Goal: Ask a question

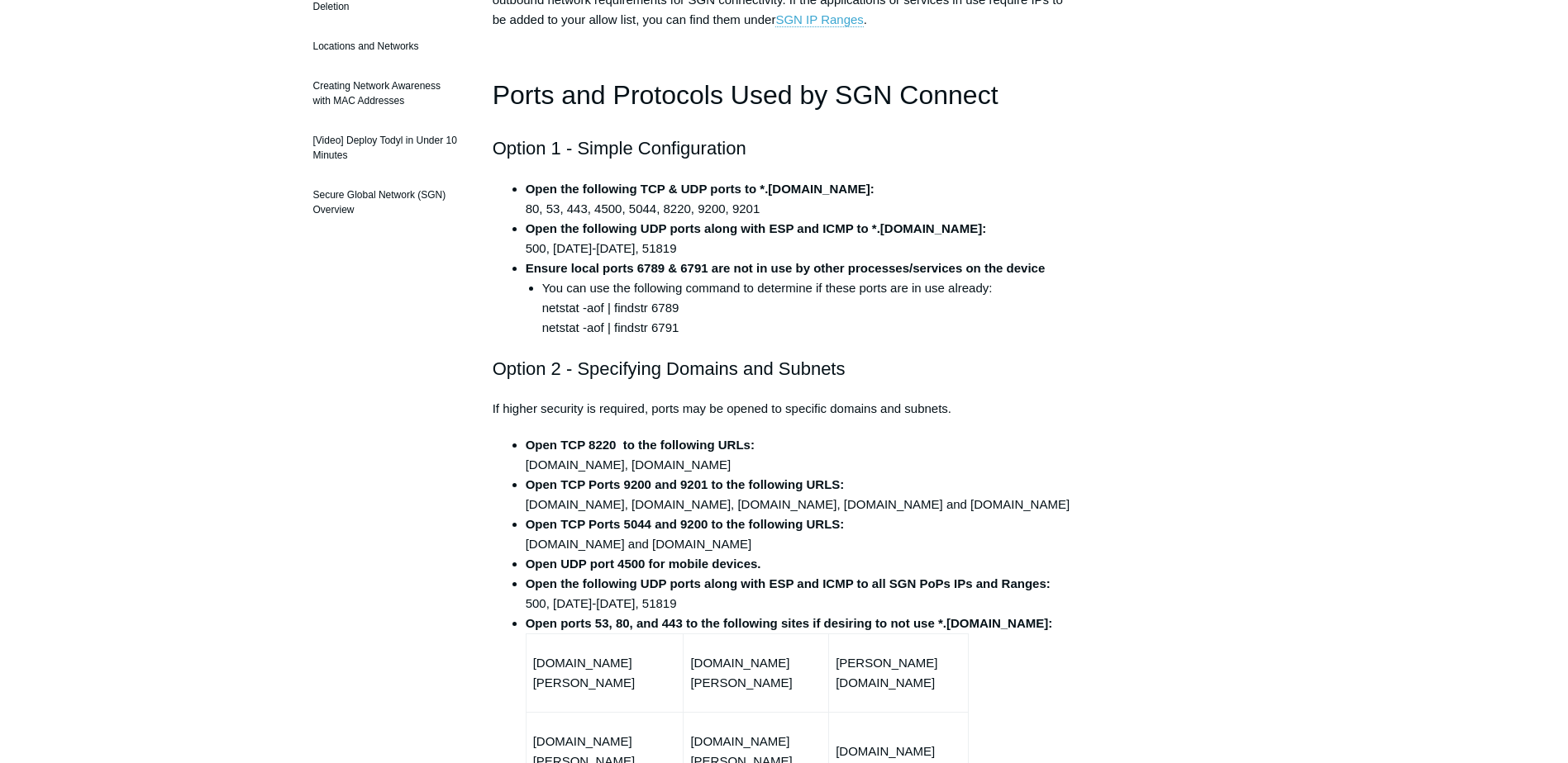
scroll to position [413, 0]
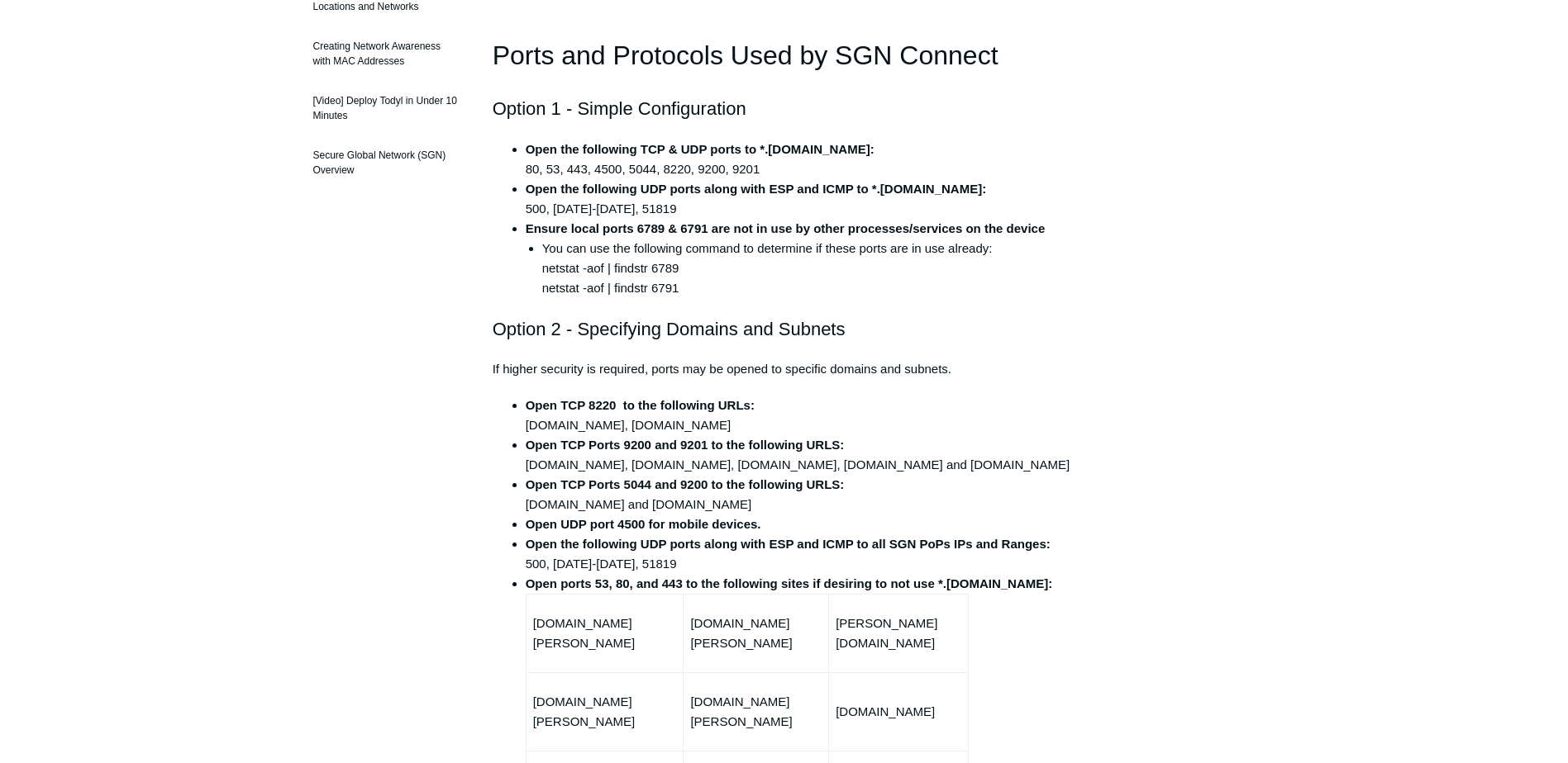
scroll to position [380, 0]
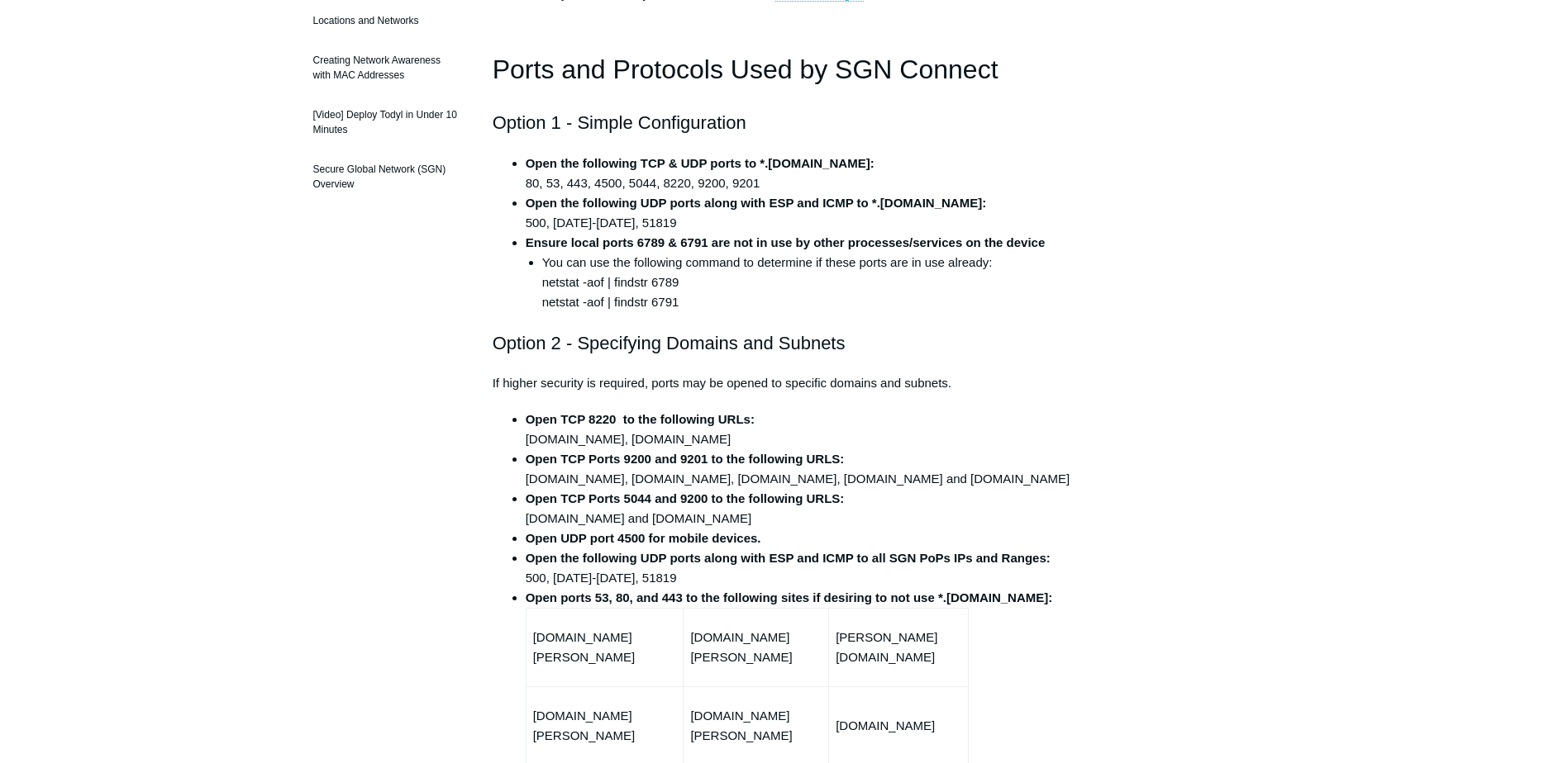
click at [725, 202] on strong "Open the following UDP ports along with ESP and ICMP to *.[DOMAIN_NAME]:" at bounding box center [756, 203] width 461 height 14
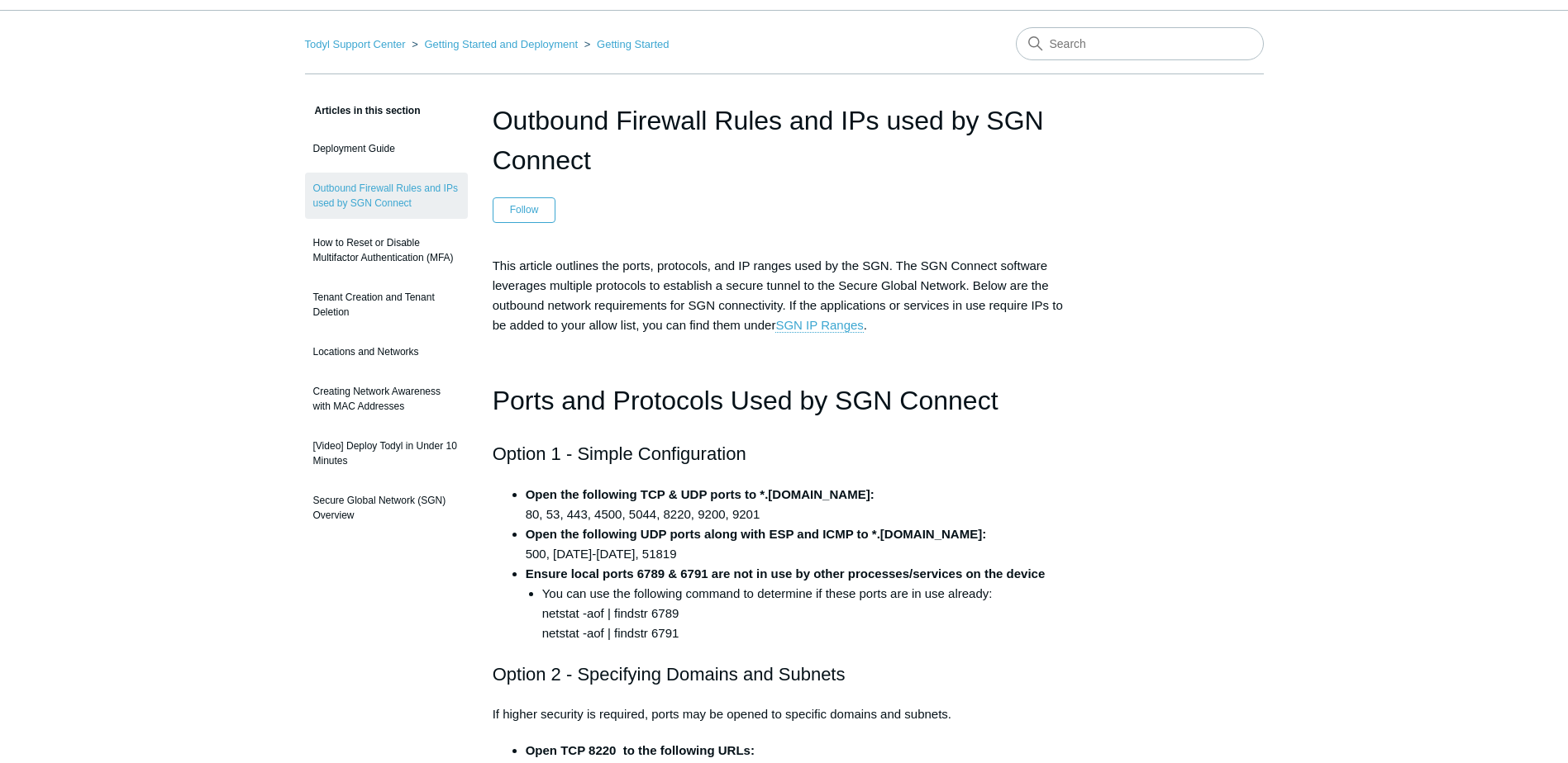
scroll to position [0, 0]
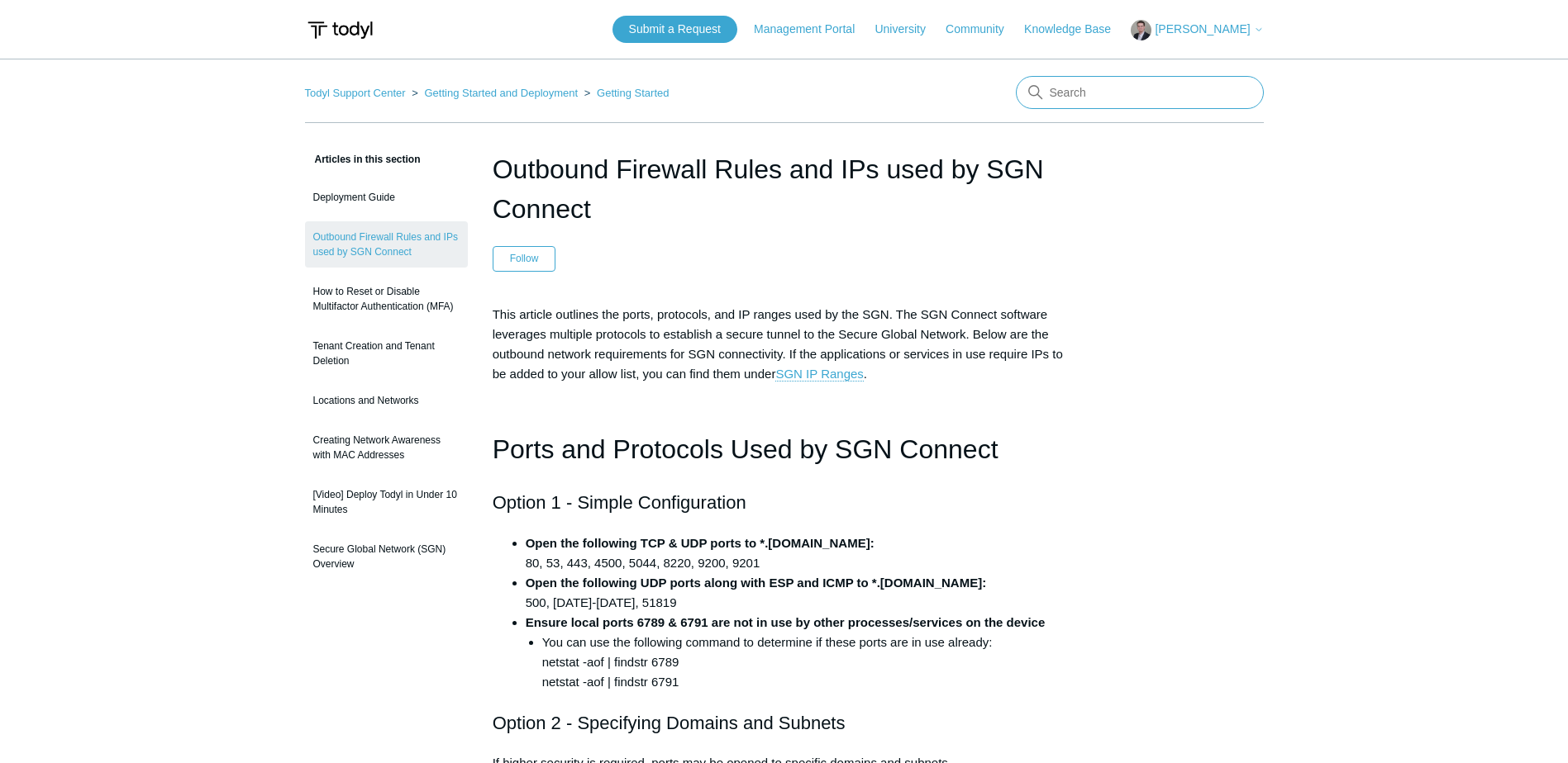
click at [1085, 92] on input "Search" at bounding box center [1140, 92] width 248 height 33
type input "export logs"
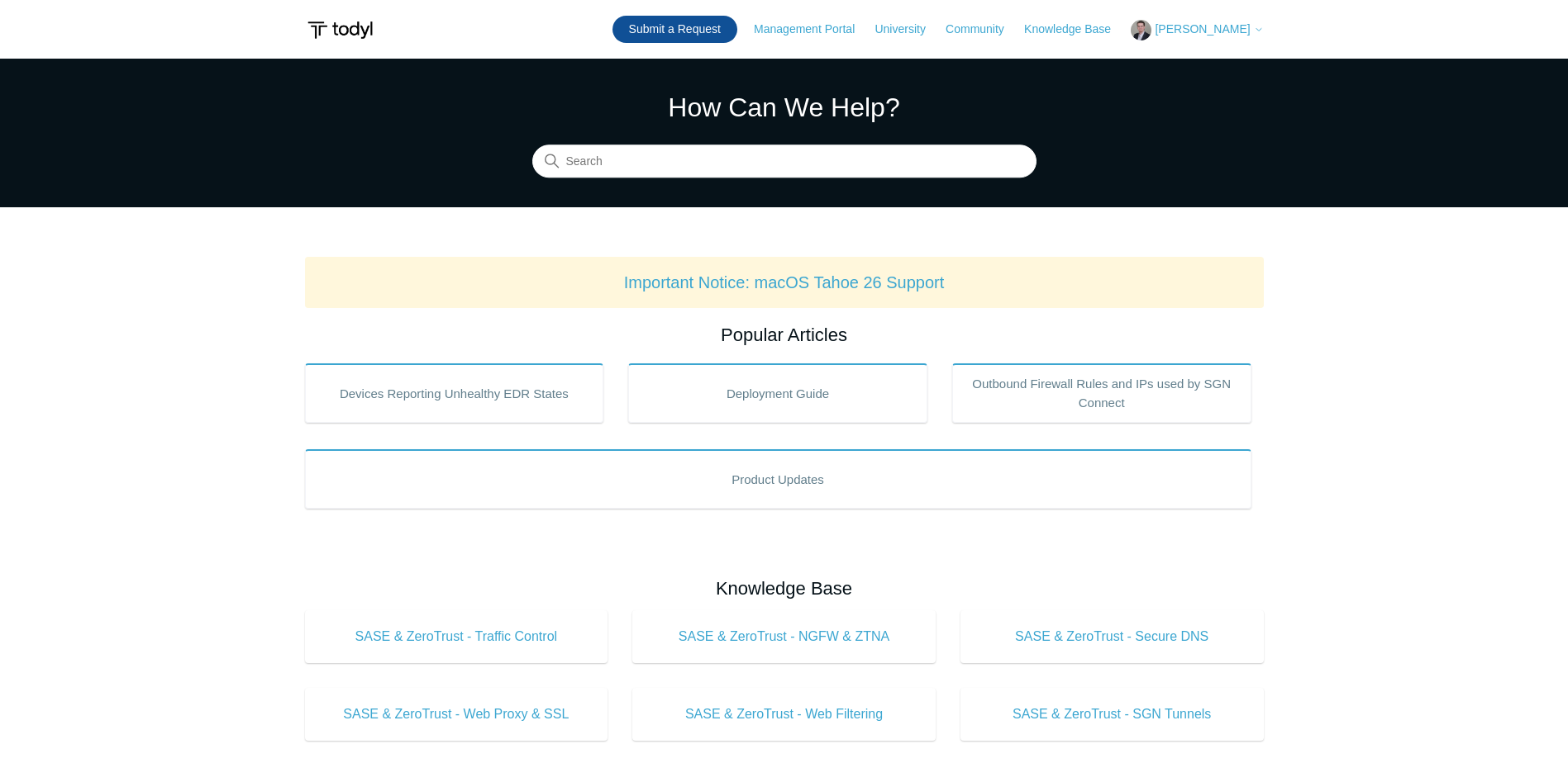
click at [687, 25] on link "Submit a Request" at bounding box center [675, 29] width 125 height 27
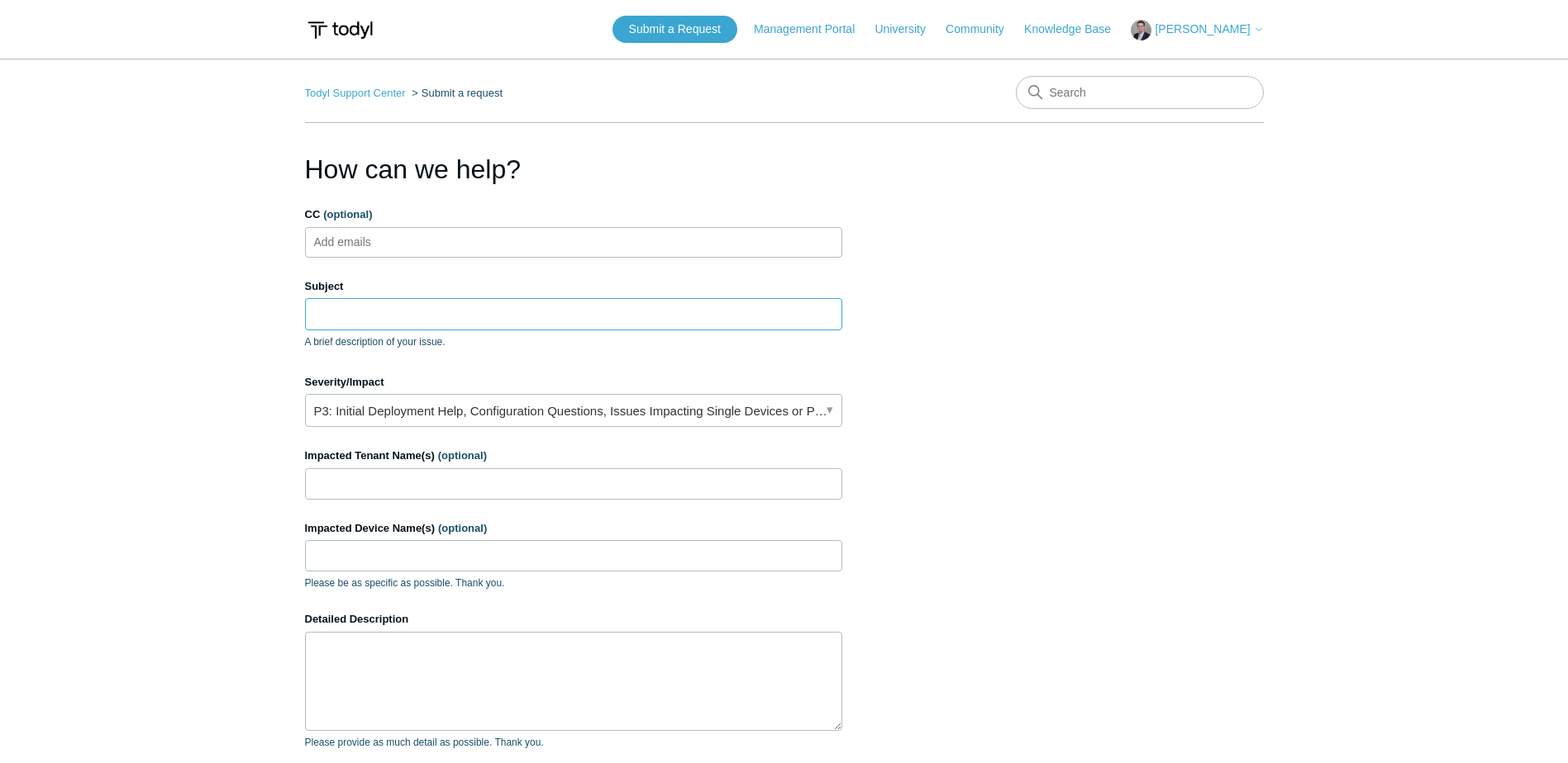
click at [401, 318] on input "Subject" at bounding box center [574, 314] width 537 height 32
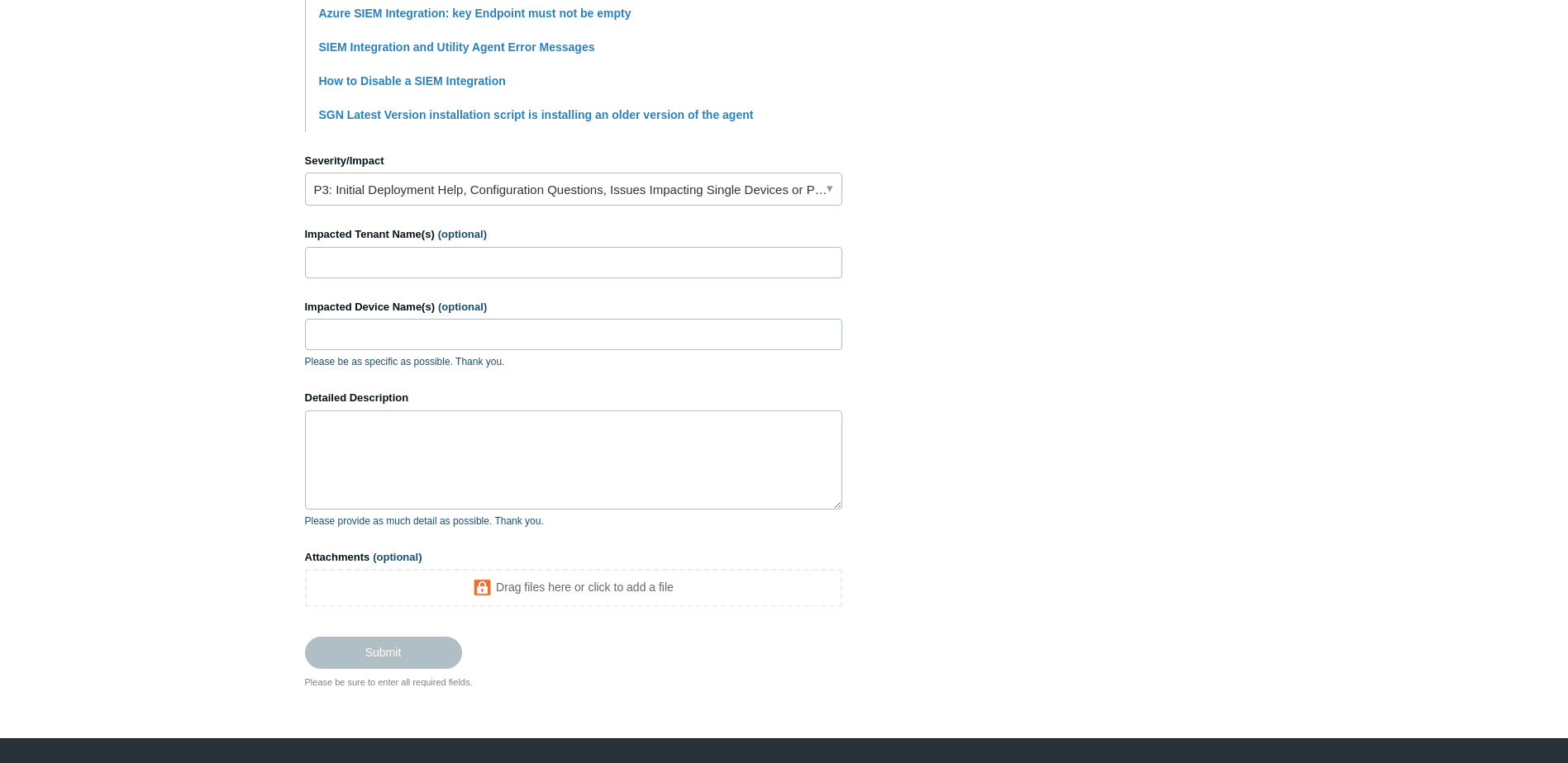
scroll to position [661, 0]
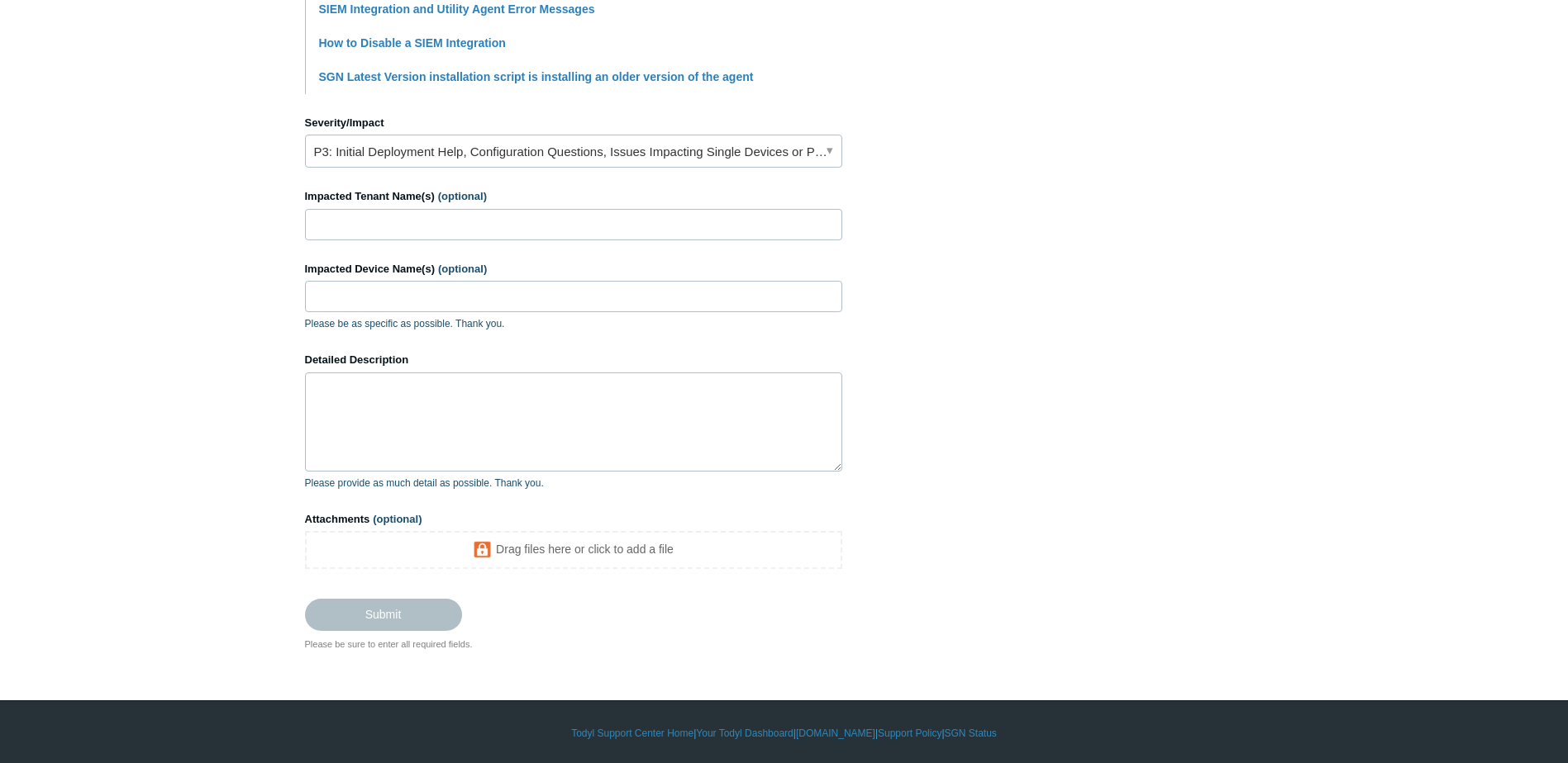
type input "Agent Health"
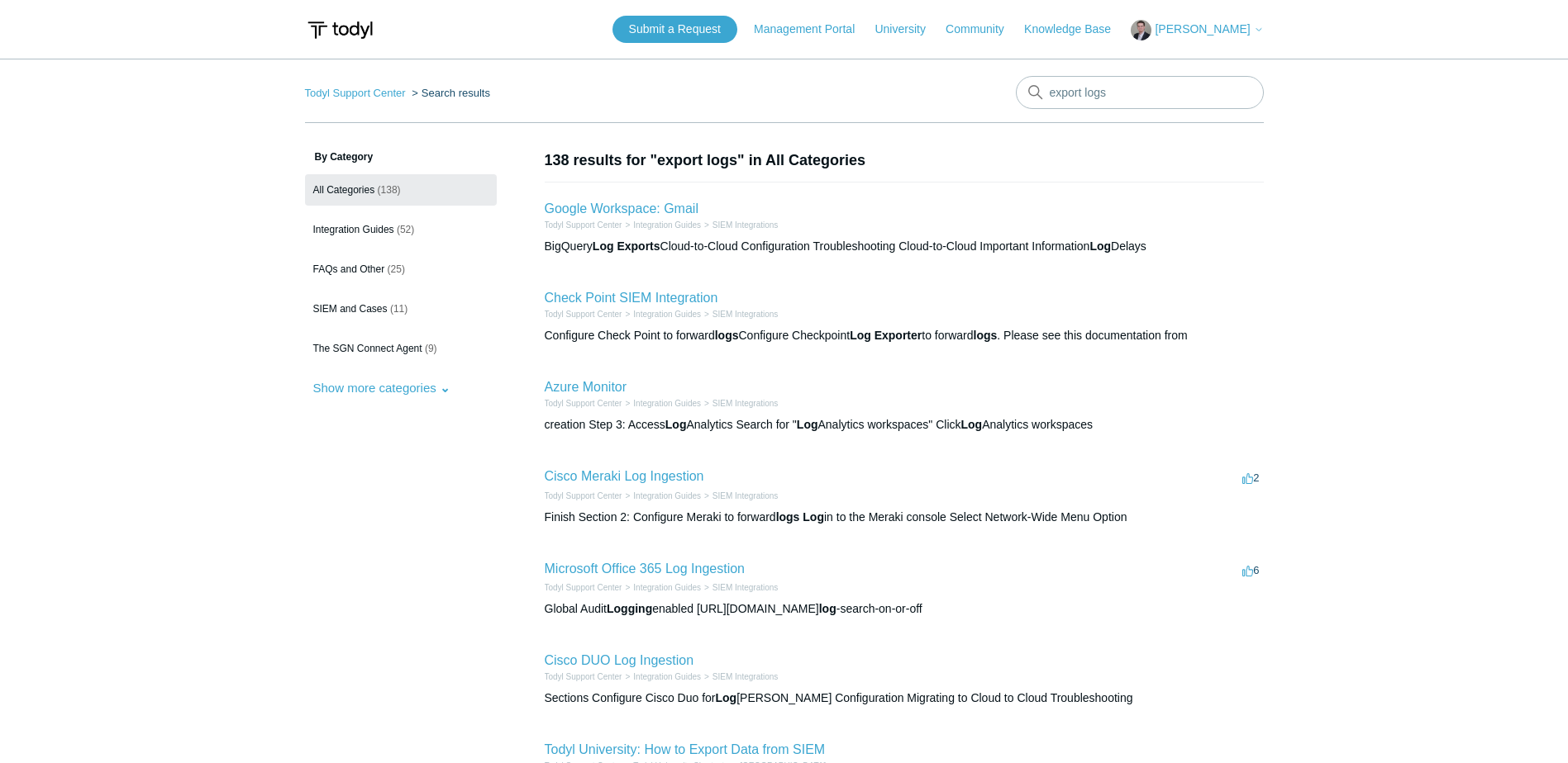
click at [21, 411] on main "Todyl Support Center Search results export logs By Category All Categories (138…" at bounding box center [784, 600] width 1568 height 1084
